Goal: Information Seeking & Learning: Learn about a topic

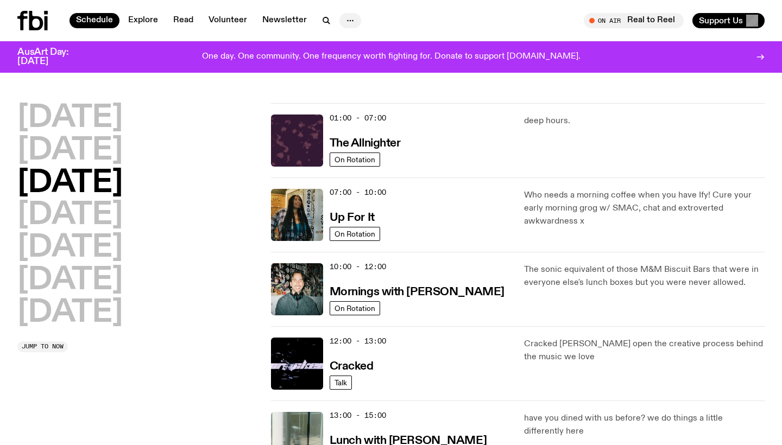
click at [349, 23] on icon "button" at bounding box center [350, 20] width 13 height 13
click at [343, 63] on link "Contact" at bounding box center [350, 61] width 54 height 15
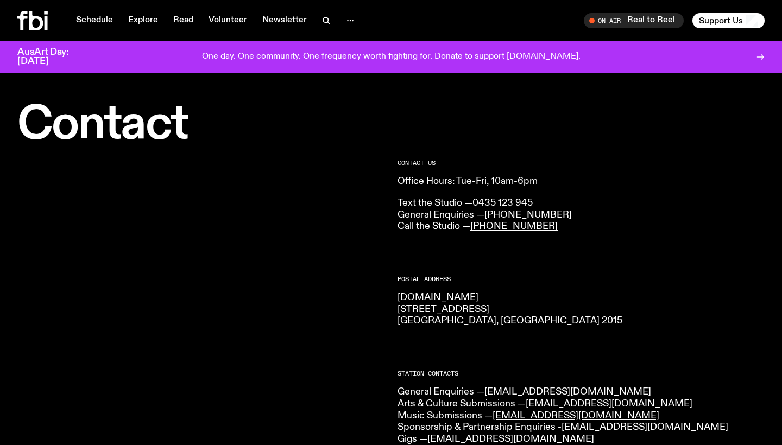
click at [41, 21] on icon at bounding box center [36, 21] width 14 height 20
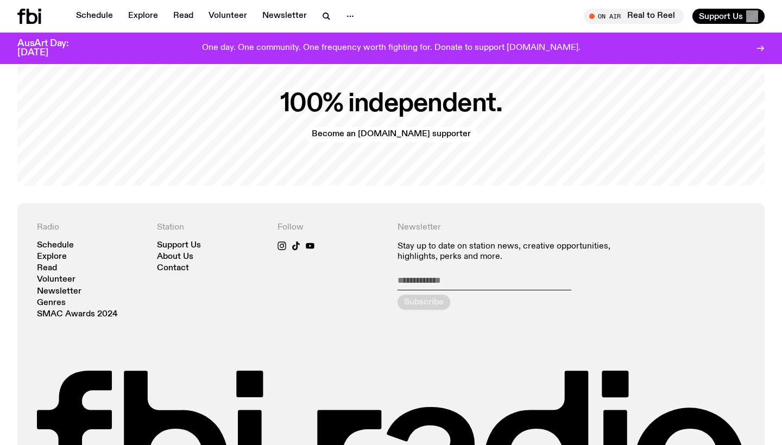
scroll to position [2242, 0]
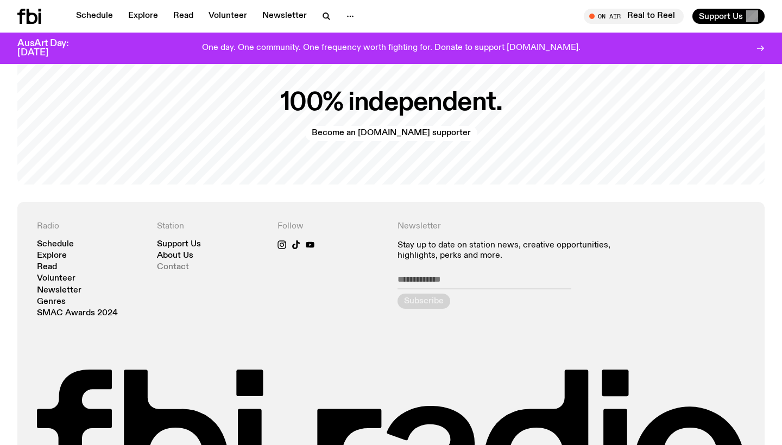
click at [173, 263] on link "Contact" at bounding box center [173, 267] width 32 height 8
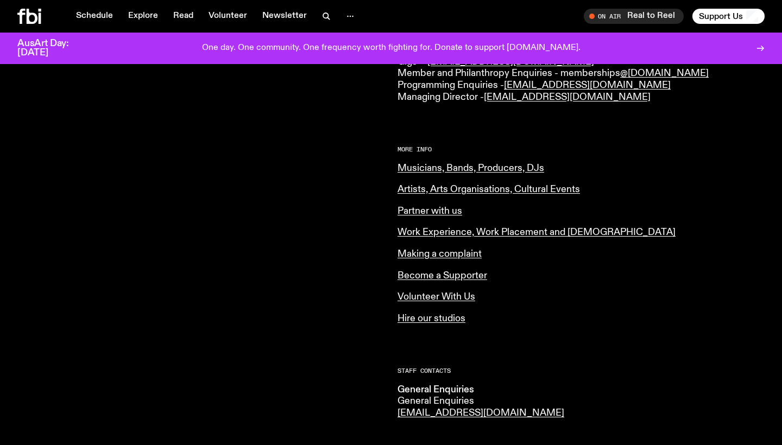
scroll to position [374, 0]
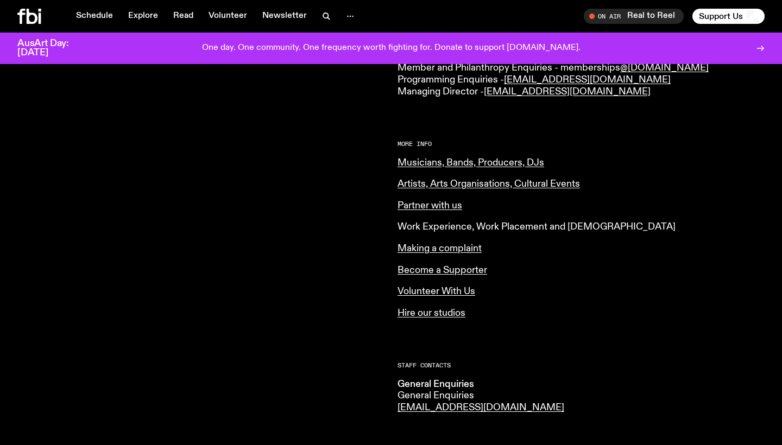
click at [449, 222] on link "Work Experience, Work Placement and [DEMOGRAPHIC_DATA]" at bounding box center [537, 227] width 278 height 10
click at [438, 287] on link "Volunteer With Us" at bounding box center [437, 292] width 78 height 10
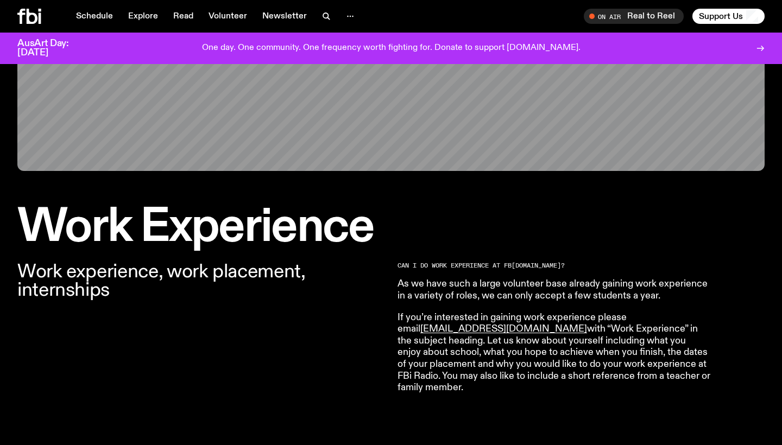
scroll to position [178, 0]
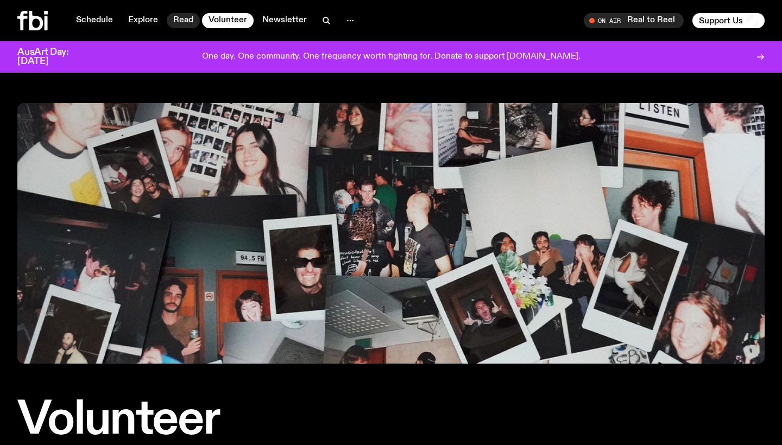
click at [180, 19] on link "Read" at bounding box center [183, 20] width 33 height 15
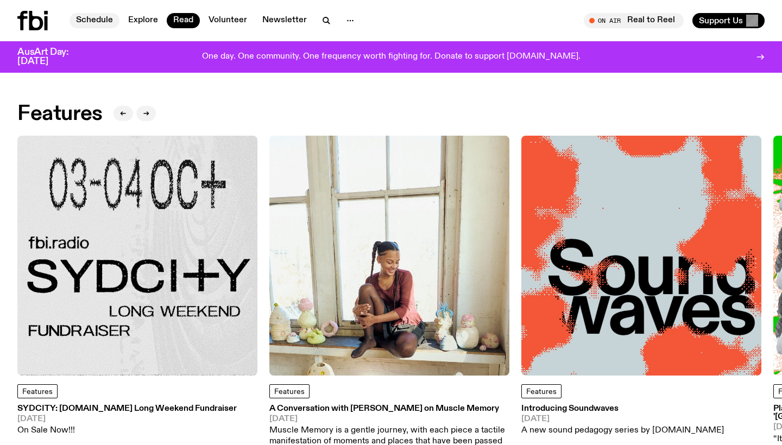
click at [102, 18] on link "Schedule" at bounding box center [95, 20] width 50 height 15
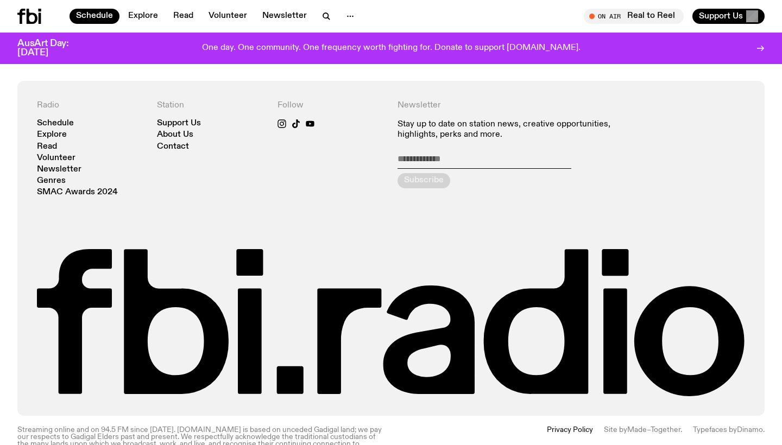
scroll to position [798, 0]
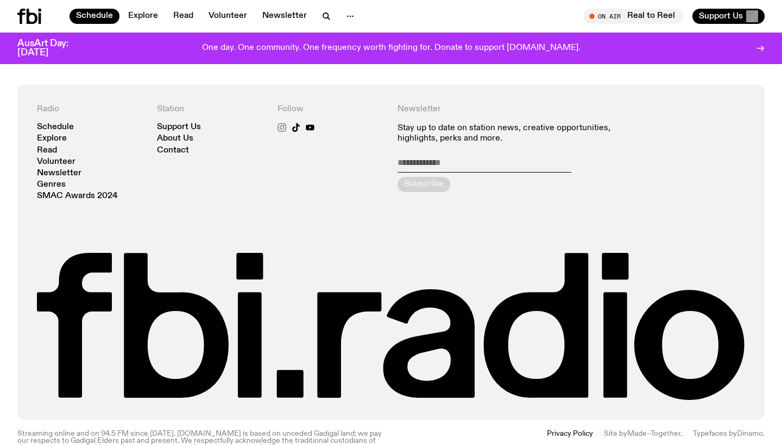
click at [282, 128] on icon at bounding box center [282, 127] width 9 height 9
